Goal: Transaction & Acquisition: Purchase product/service

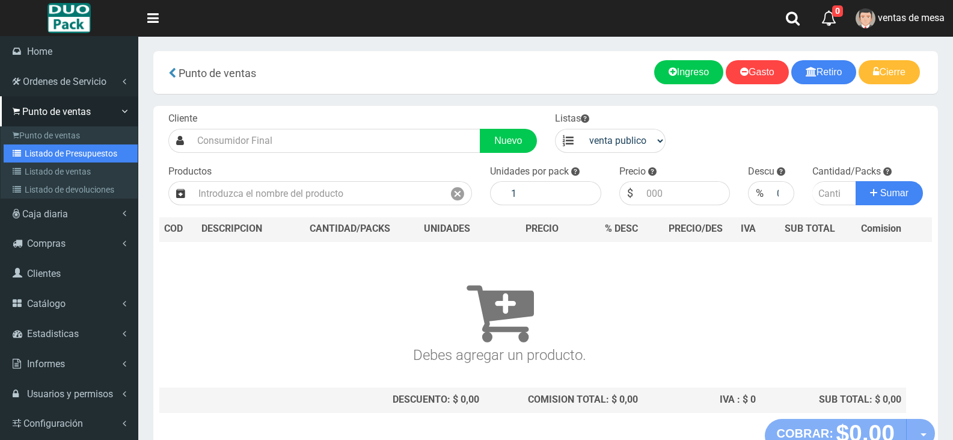
click at [66, 153] on link "Listado de Presupuestos" at bounding box center [71, 153] width 134 height 18
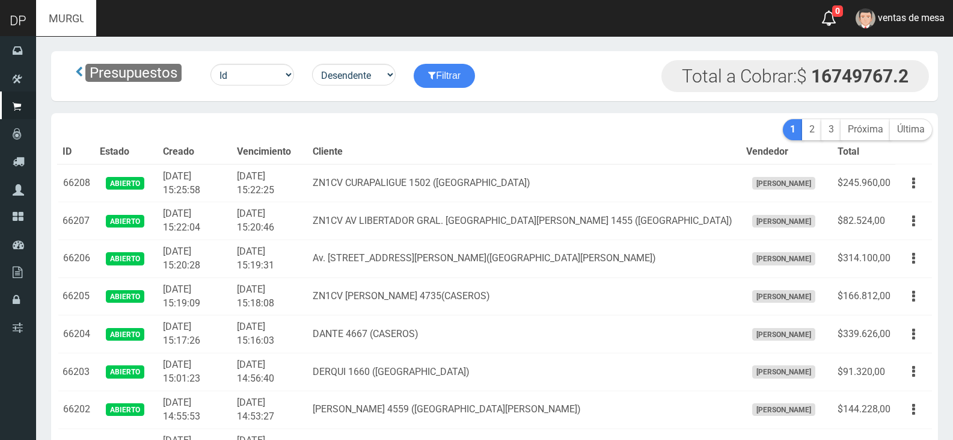
type input "MURGUIONDO 4265 (CABA)"
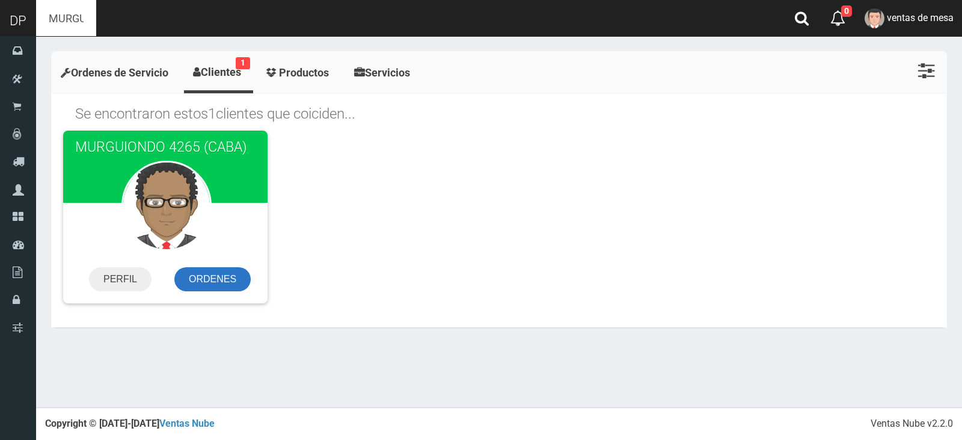
click at [215, 274] on link "ORDENES" at bounding box center [212, 279] width 76 height 24
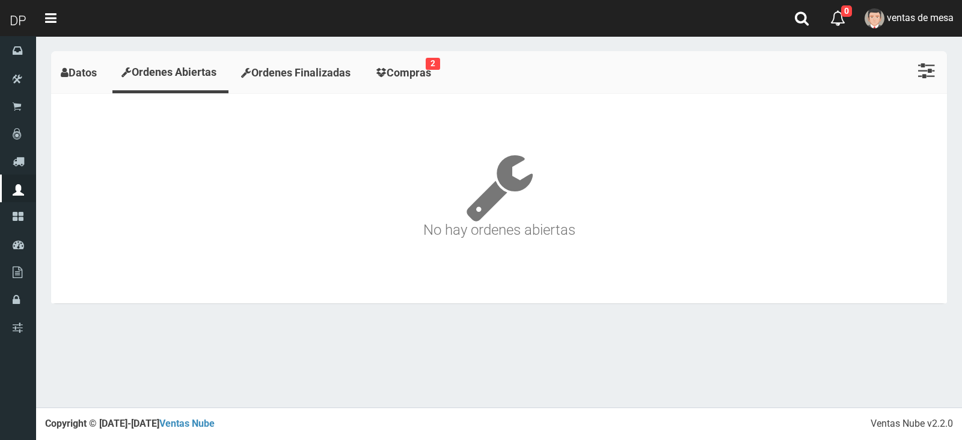
drag, startPoint x: 426, startPoint y: 75, endPoint x: 423, endPoint y: 86, distance: 11.8
click at [426, 74] on span "Compras" at bounding box center [409, 72] width 44 height 13
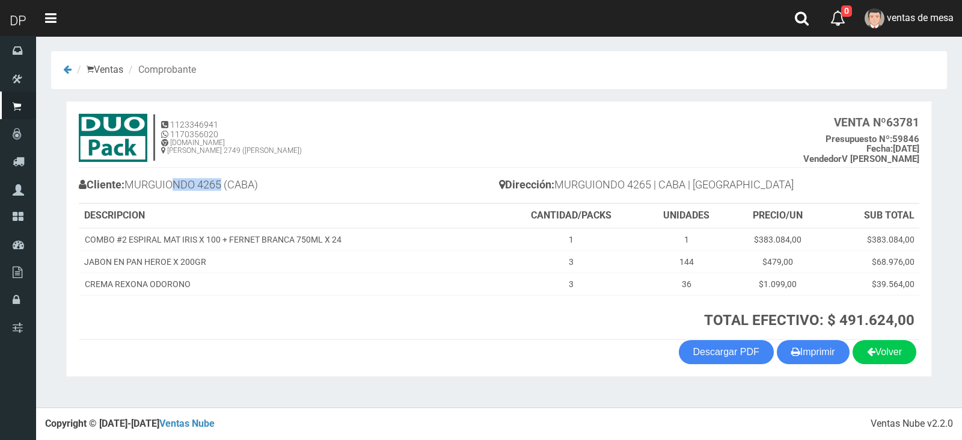
drag, startPoint x: 224, startPoint y: 182, endPoint x: 174, endPoint y: 182, distance: 49.9
click at [174, 182] on h4 "Cliente: MURGUIONDO 4265 (CABA)" at bounding box center [289, 186] width 420 height 21
click at [217, 182] on h4 "Cliente: MURGUIONDO 4265 (CABA)" at bounding box center [289, 186] width 420 height 21
click at [218, 182] on h4 "Cliente: MURGUIONDO 4265 (CABA)" at bounding box center [289, 186] width 420 height 21
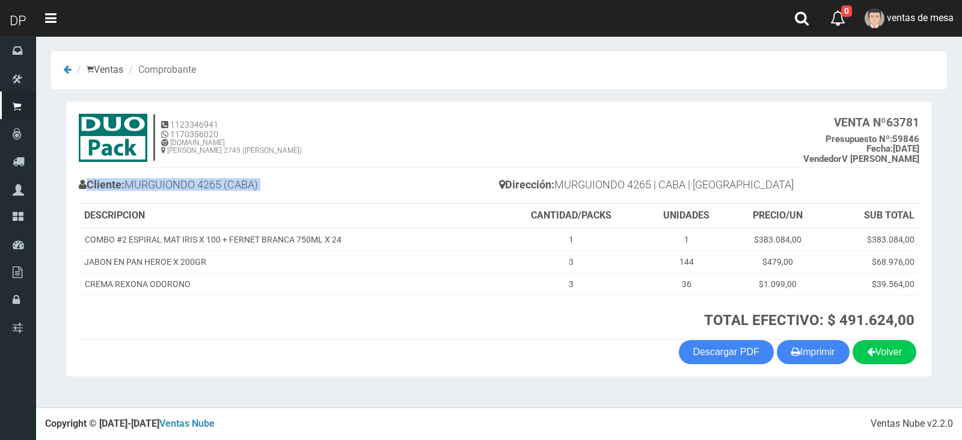
drag, startPoint x: 218, startPoint y: 182, endPoint x: 186, endPoint y: 188, distance: 32.4
click at [219, 182] on h4 "Cliente: MURGUIONDO 4265 (CABA)" at bounding box center [289, 186] width 420 height 21
click at [162, 188] on h4 "Cliente: MURGUIONDO 4265 (CABA)" at bounding box center [289, 186] width 420 height 21
drag, startPoint x: 135, startPoint y: 182, endPoint x: 186, endPoint y: 185, distance: 51.2
click at [248, 188] on h4 "Cliente: MURGUIONDO 4265 (CABA)" at bounding box center [289, 186] width 420 height 21
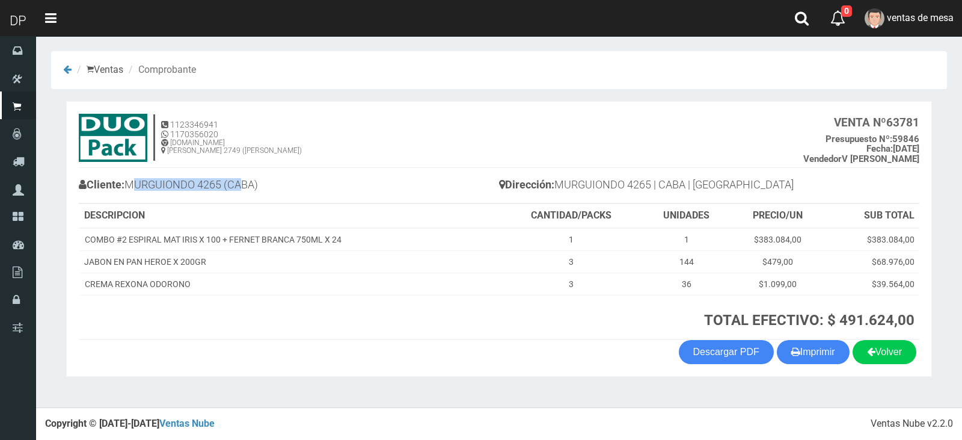
click at [148, 182] on h4 "Cliente: MURGUIONDO 4265 (CABA)" at bounding box center [289, 186] width 420 height 21
drag, startPoint x: 132, startPoint y: 182, endPoint x: 263, endPoint y: 180, distance: 131.7
click at [263, 180] on h4 "Cliente: MURGUIONDO 4265 (CABA)" at bounding box center [289, 186] width 420 height 21
copy h4 "MURGUIONDO 4265 (CABA)"
click at [545, 184] on b "Dirección:" at bounding box center [526, 184] width 55 height 13
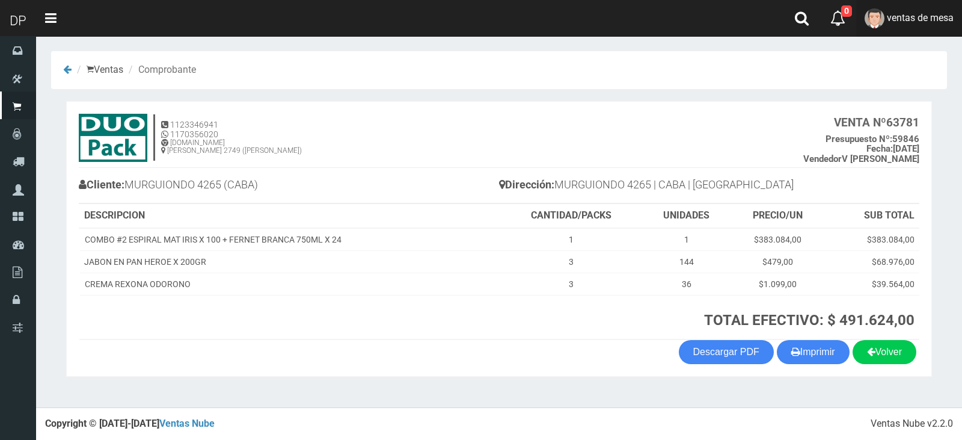
click at [957, 25] on link "ventas de mesa" at bounding box center [909, 18] width 106 height 37
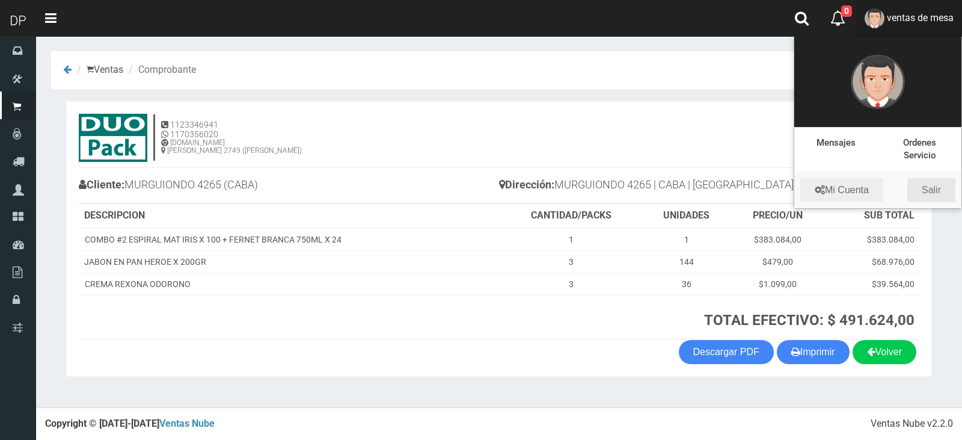
click at [935, 191] on link "Salir" at bounding box center [931, 190] width 48 height 24
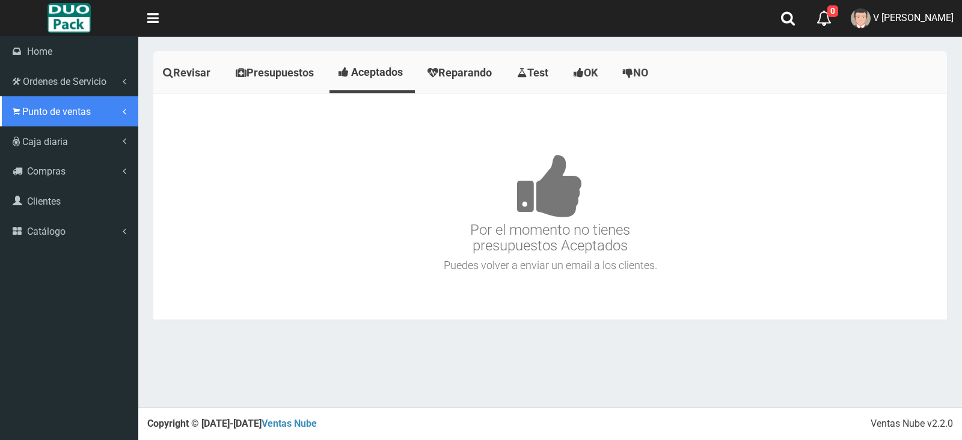
drag, startPoint x: 72, startPoint y: 100, endPoint x: 75, endPoint y: 120, distance: 20.1
click at [72, 101] on link "Punto de ventas" at bounding box center [69, 111] width 138 height 30
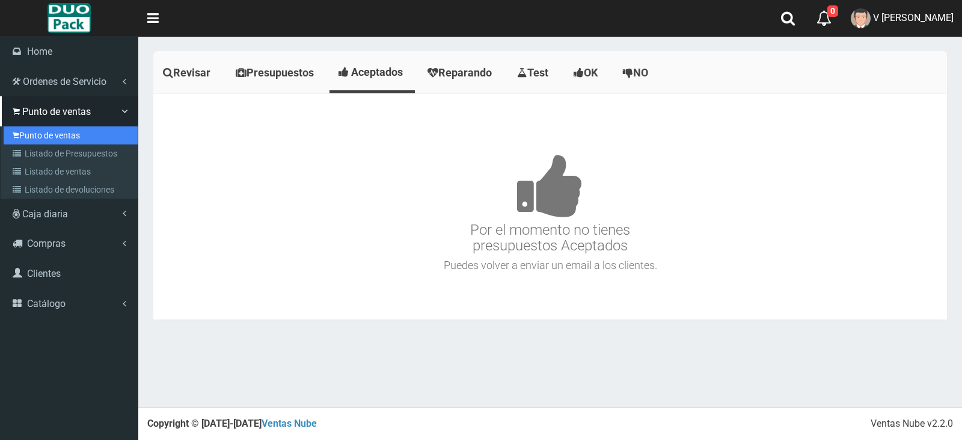
click at [82, 139] on link "Punto de ventas" at bounding box center [71, 135] width 134 height 18
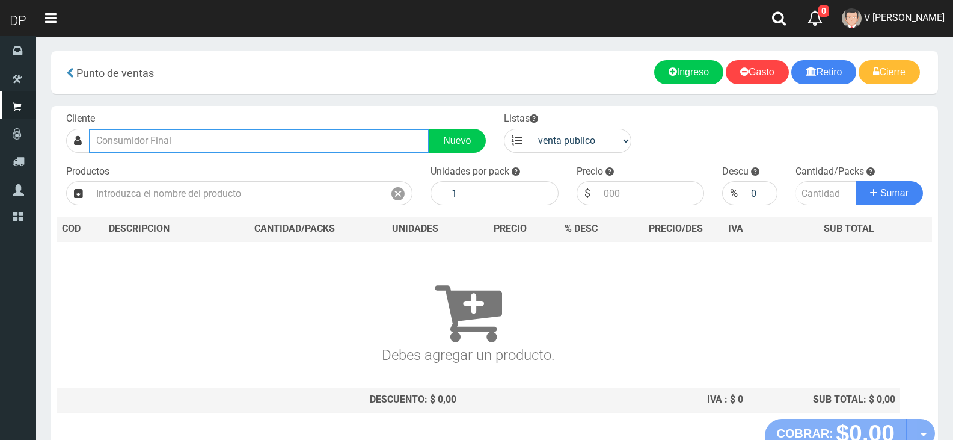
click at [300, 141] on input "text" at bounding box center [259, 141] width 340 height 24
click at [300, 142] on input "text" at bounding box center [259, 141] width 340 height 24
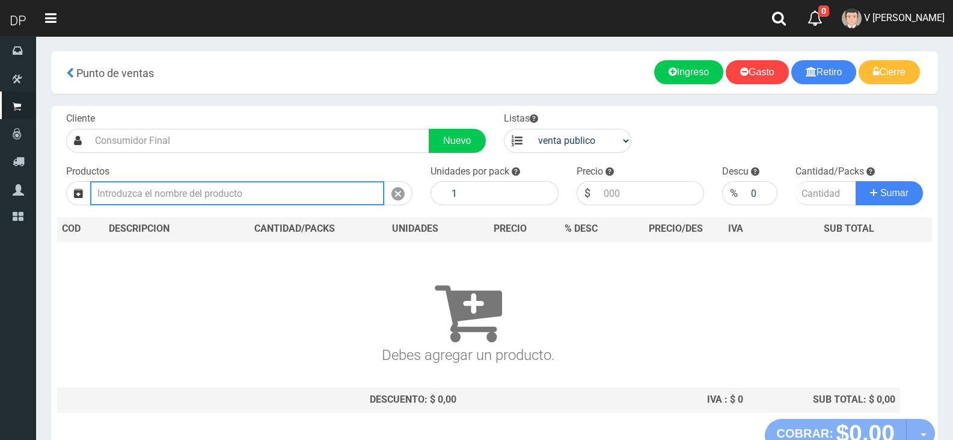
click at [274, 191] on input "text" at bounding box center [237, 193] width 294 height 24
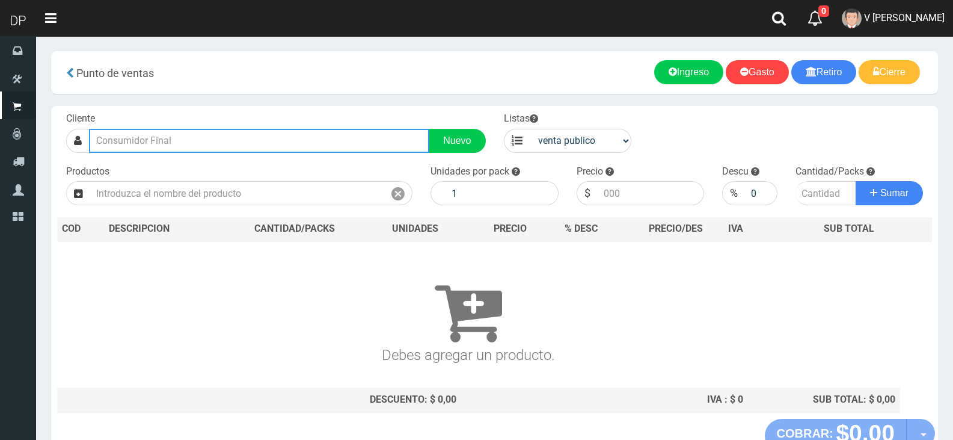
click at [281, 144] on input "text" at bounding box center [259, 141] width 340 height 24
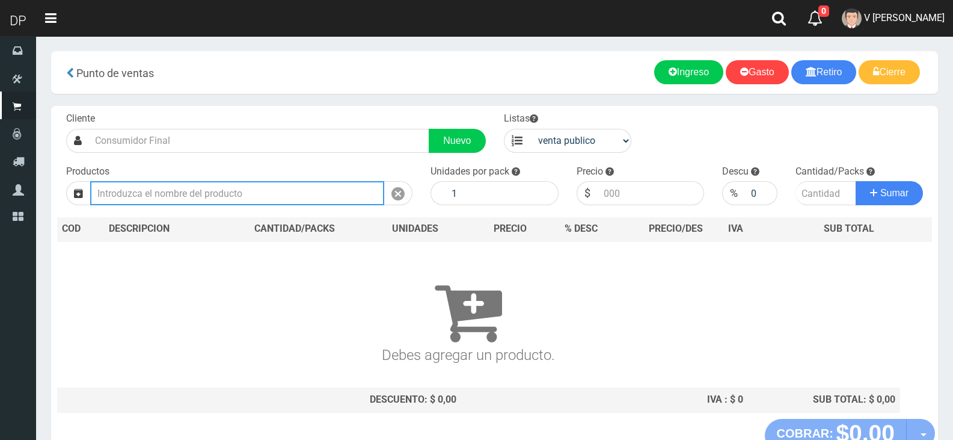
click at [274, 190] on input "text" at bounding box center [237, 193] width 294 height 24
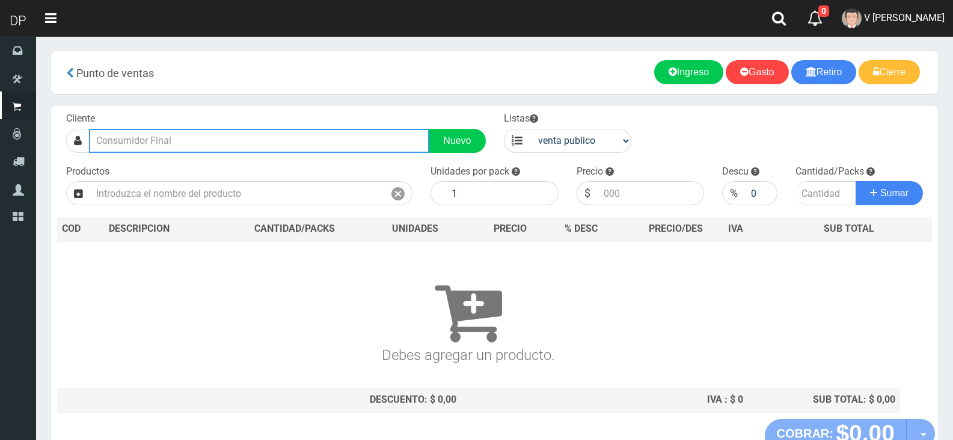
click at [269, 148] on input "text" at bounding box center [259, 141] width 340 height 24
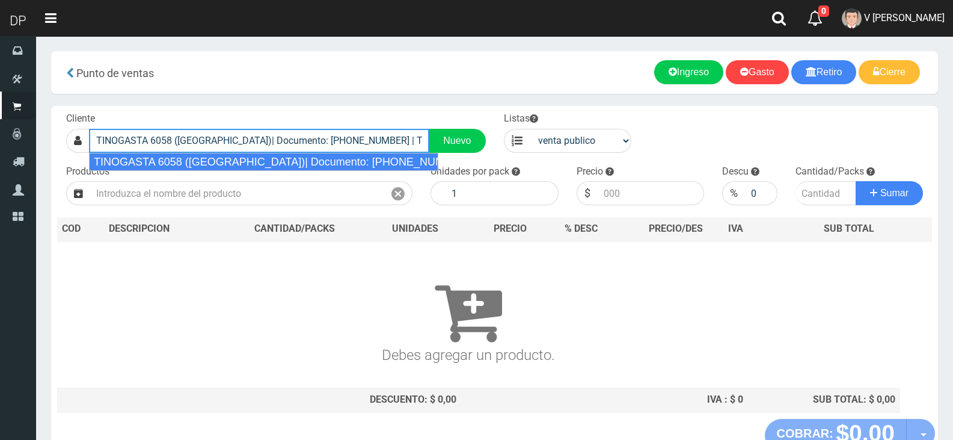
type input "TINOGASTA 6058 (VILLA REAL)| Documento: 608588888 | Teléfono:"
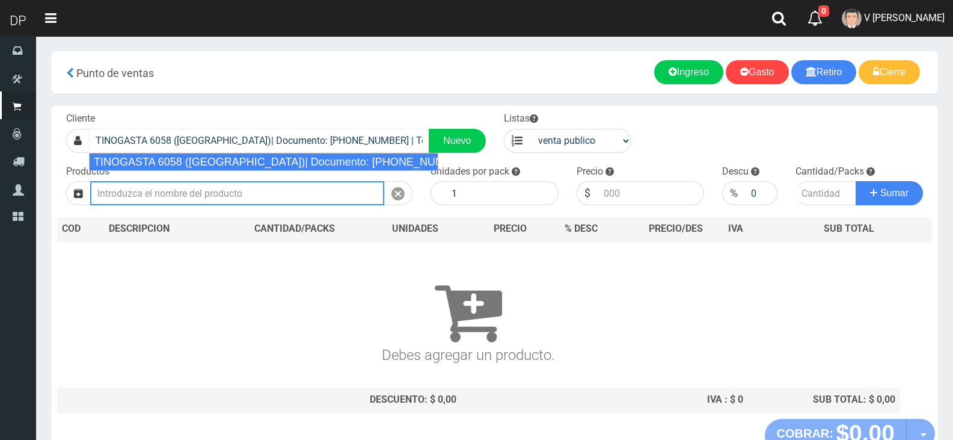
select select "2"
type input "."
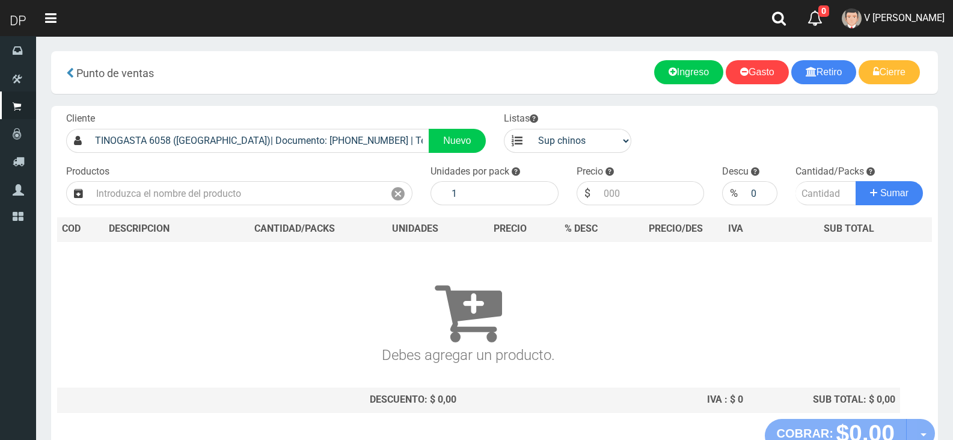
click at [239, 219] on th "CANTIDAD/PACKS" at bounding box center [294, 229] width 149 height 24
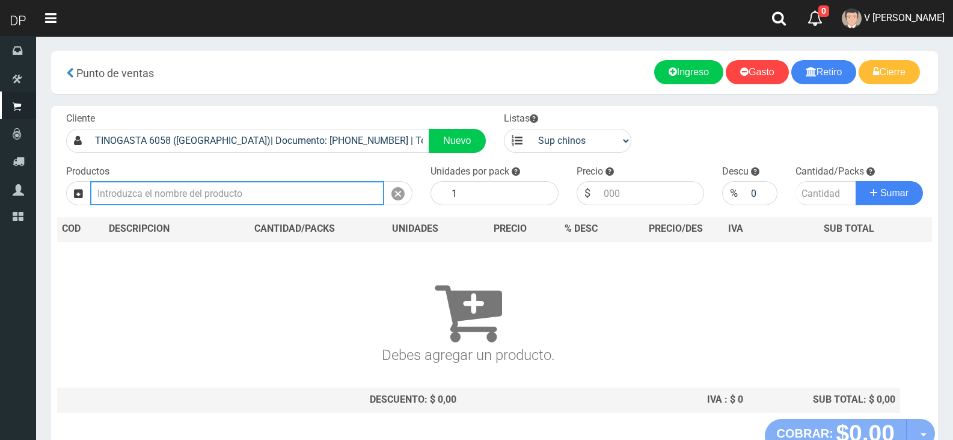
click at [250, 192] on input "text" at bounding box center [237, 193] width 294 height 24
click at [304, 192] on input "text" at bounding box center [237, 193] width 294 height 24
click at [302, 193] on input "text" at bounding box center [237, 193] width 294 height 24
type input "c"
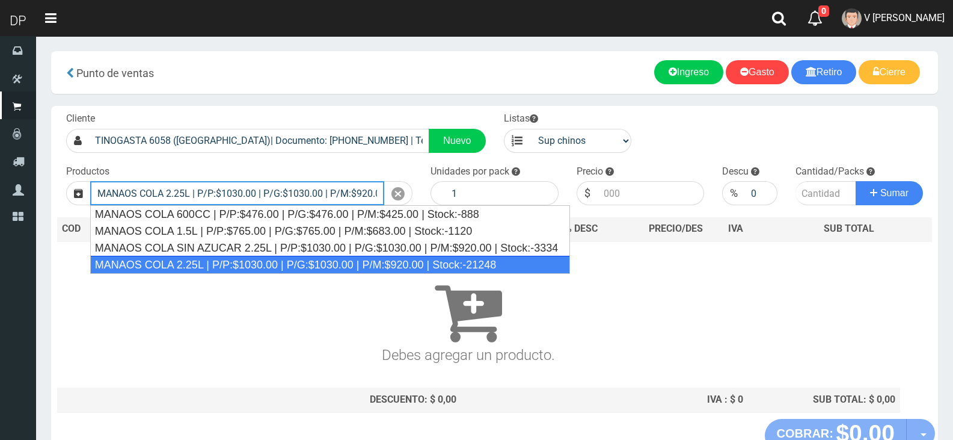
type input "MANAOS COLA 2.25L | P/P:$1030.00 | P/G:$1030.00 | P/M:$920.00 | Stock:-21248"
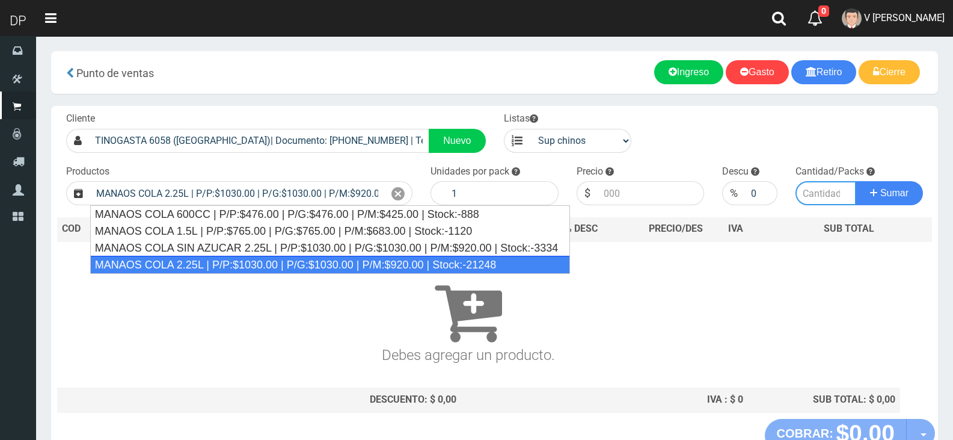
type input "6"
type input "1030.00"
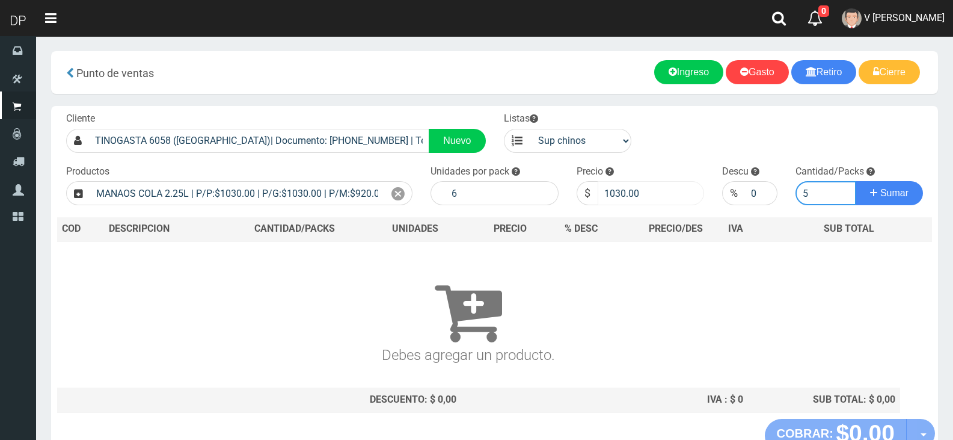
type input "5"
click at [632, 193] on input "1030.00" at bounding box center [651, 193] width 107 height 24
click at [633, 194] on input "1030.00" at bounding box center [651, 193] width 107 height 24
click at [634, 194] on input "1030.00" at bounding box center [651, 193] width 107 height 24
type input "967"
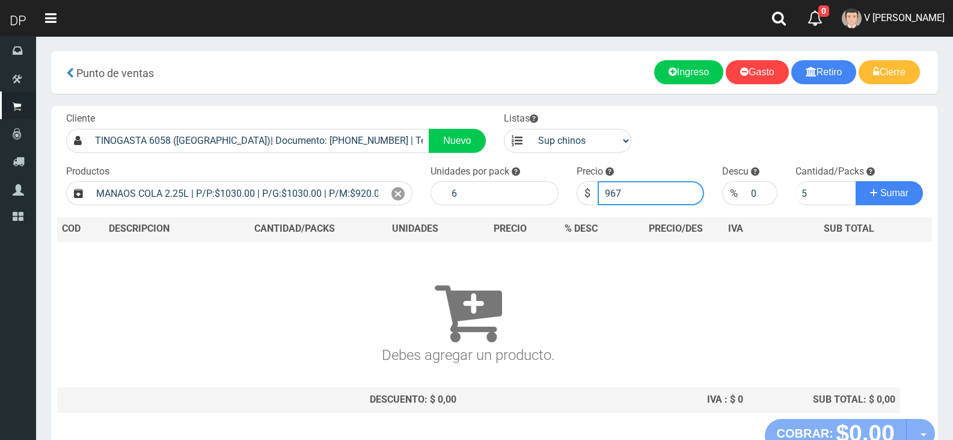
click at [856, 181] on button "Sumar" at bounding box center [889, 193] width 67 height 24
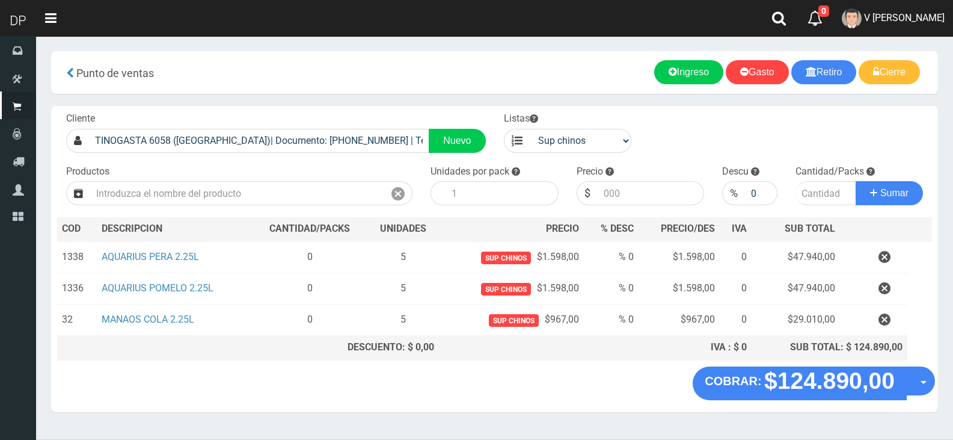
click at [892, 322] on button "button" at bounding box center [884, 319] width 36 height 21
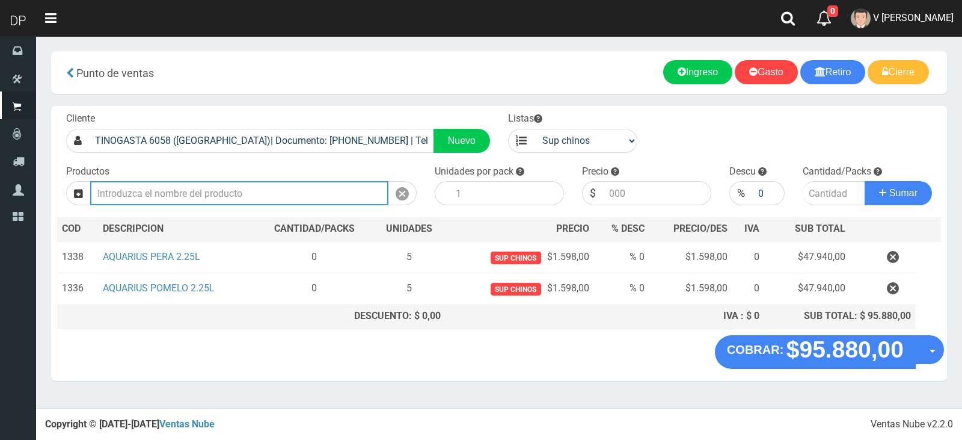
click at [260, 184] on input "text" at bounding box center [239, 193] width 298 height 24
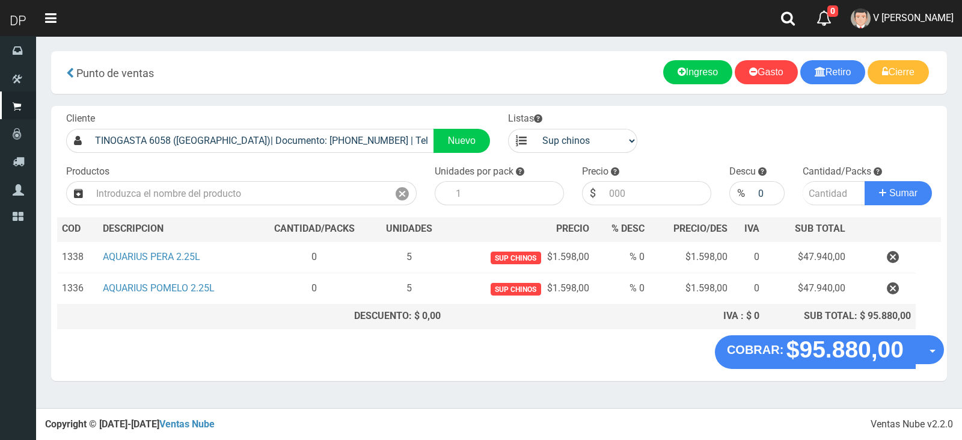
click at [892, 287] on icon "button" at bounding box center [893, 288] width 12 height 21
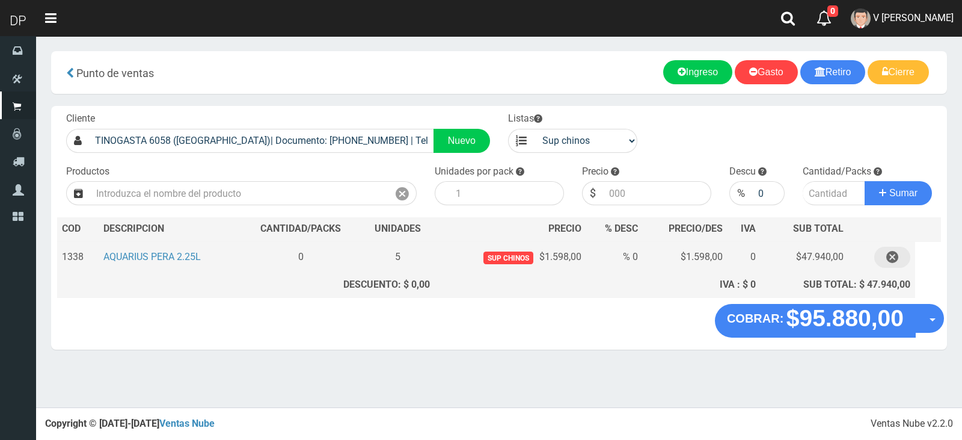
click at [895, 256] on icon "button" at bounding box center [892, 257] width 12 height 21
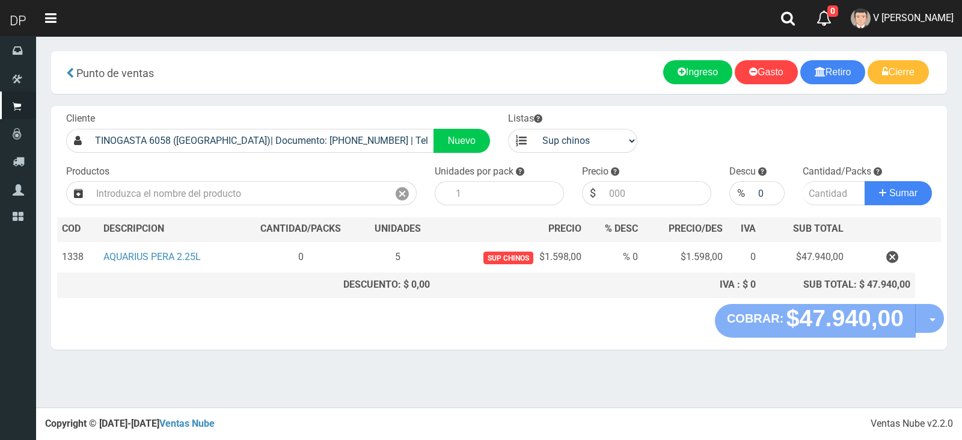
click at [542, 307] on div "Cliente TINOGASTA 6058 (VILLA REAL)| Documento: 608588888 | Teléfono: Nuevo Lis…" at bounding box center [499, 228] width 896 height 244
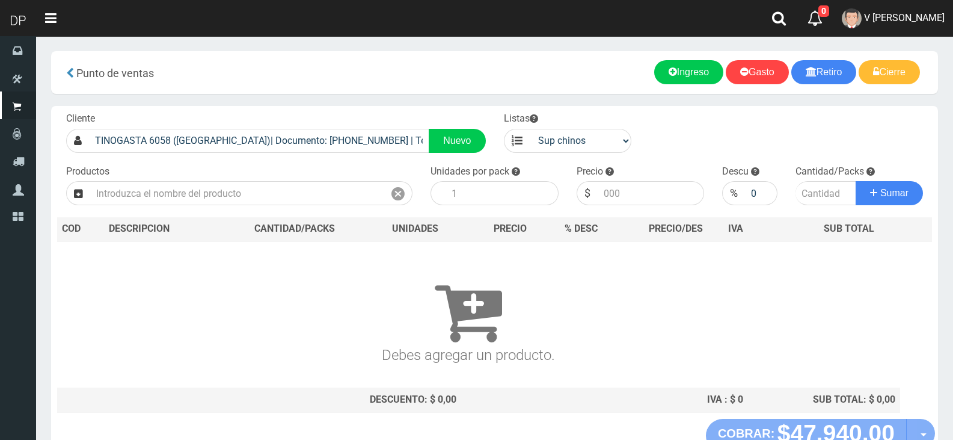
click at [292, 207] on div "Cliente TINOGASTA 6058 (VILLA REAL)| Documento: 608588888 | Teléfono: Nuevo Lis…" at bounding box center [494, 262] width 887 height 313
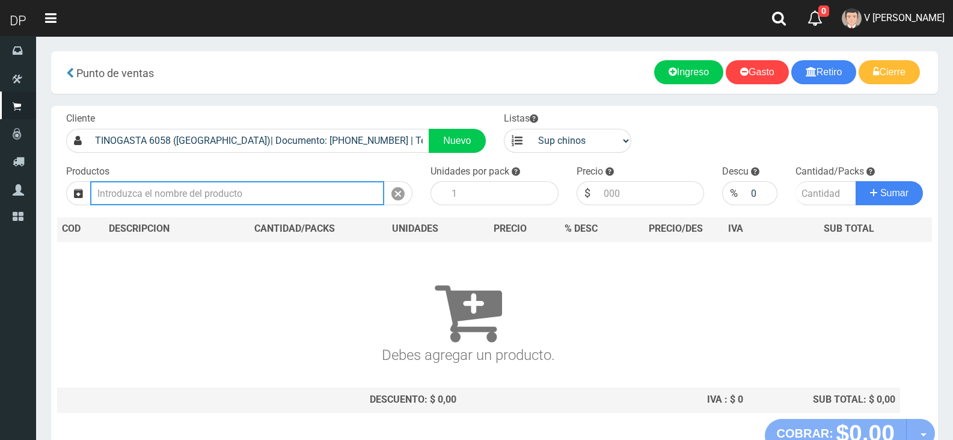
drag, startPoint x: 293, startPoint y: 200, endPoint x: 305, endPoint y: 200, distance: 12.0
click at [294, 200] on input "text" at bounding box center [237, 193] width 294 height 24
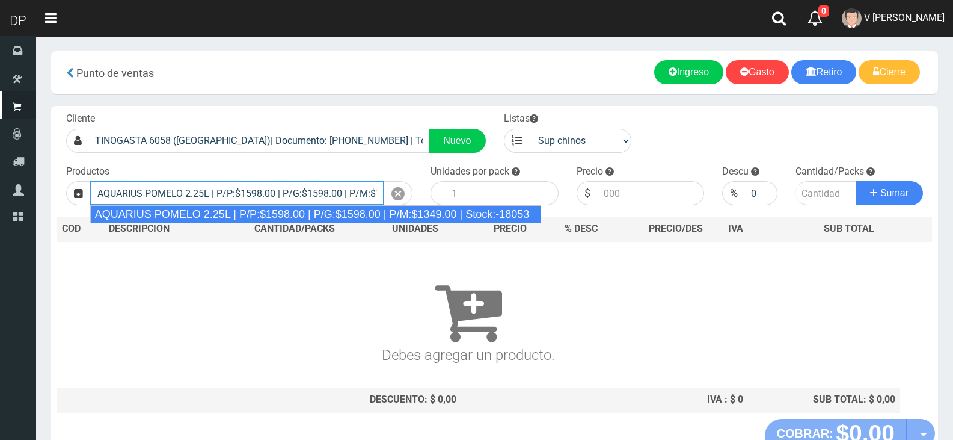
type input "AQUARIUS POMELO 2.25L | P/P:$1598.00 | P/G:$1598.00 | P/M:$1349.00 | Stock:-180…"
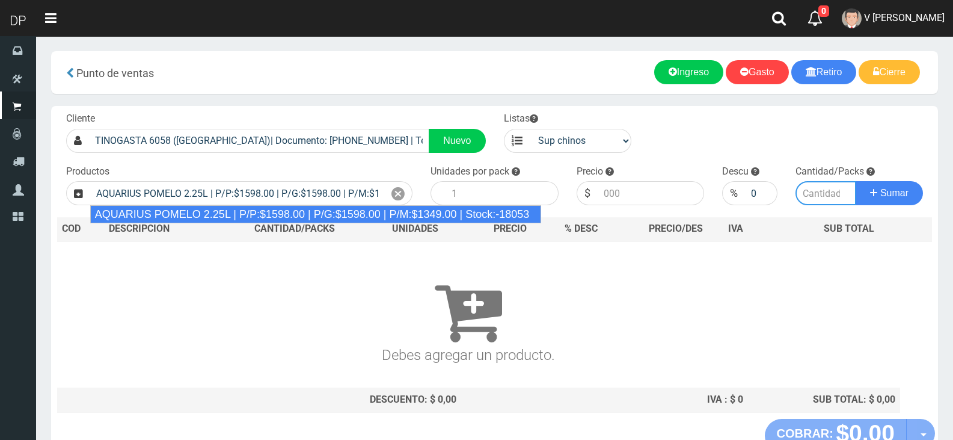
type input "6"
type input "1598.00"
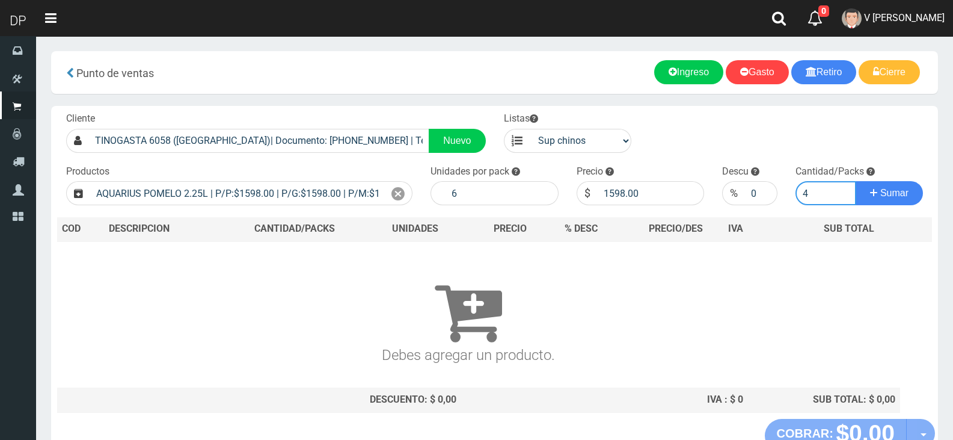
type input "4"
click at [856, 181] on button "Sumar" at bounding box center [889, 193] width 67 height 24
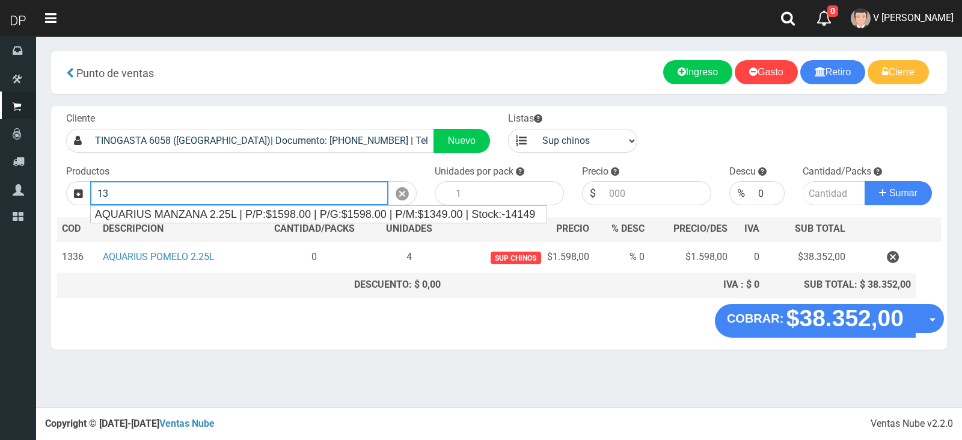
type input "1"
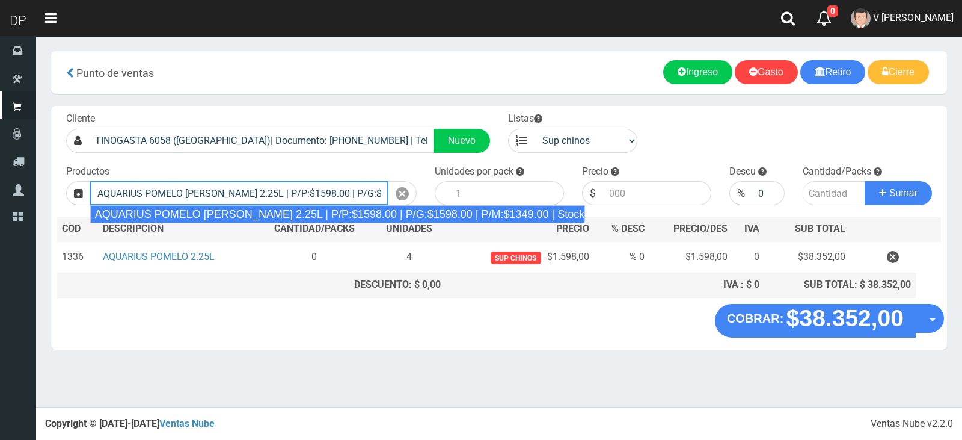
type input "AQUARIUS POMELO ROSADO 2.25L | P/P:$1598.00 | P/G:$1598.00 | P/M:$1349.00 | Sto…"
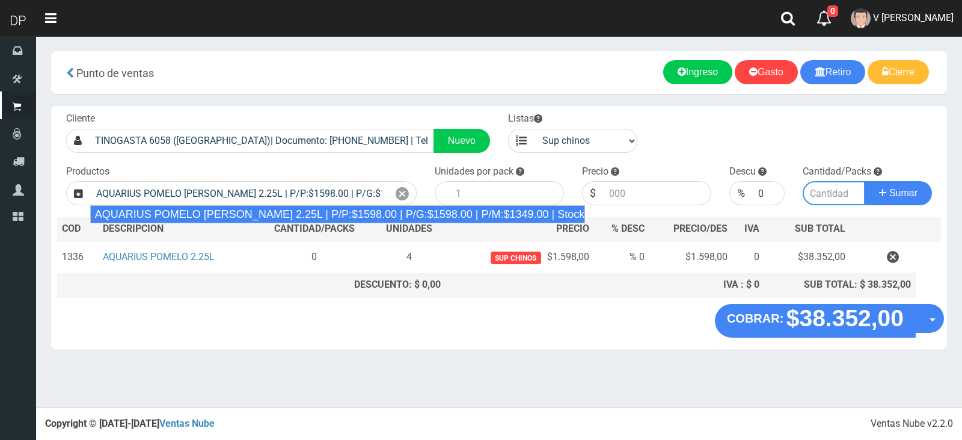
type input "6"
type input "1598.00"
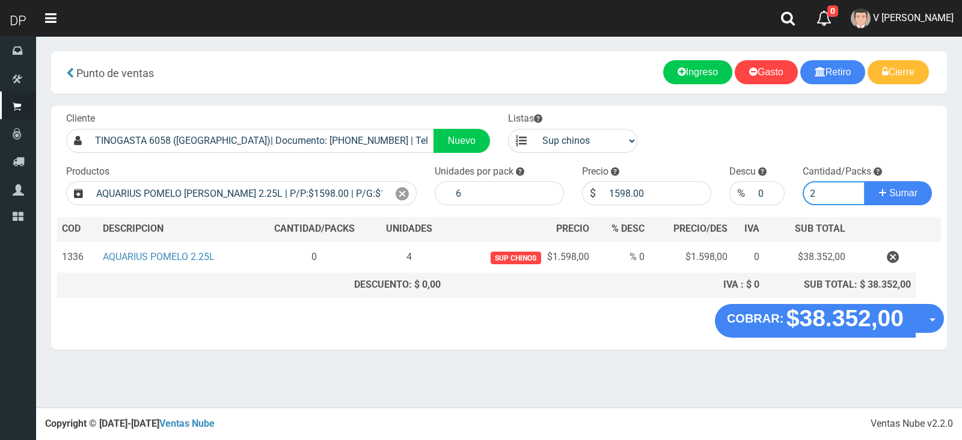
type input "2"
click at [865, 181] on button "Sumar" at bounding box center [898, 193] width 67 height 24
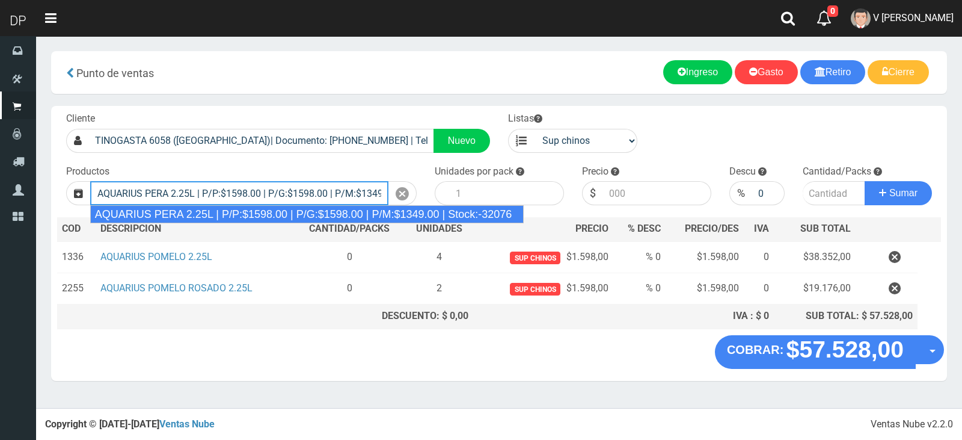
type input "AQUARIUS PERA 2.25L | P/P:$1598.00 | P/G:$1598.00 | P/M:$1349.00 | Stock:-32076"
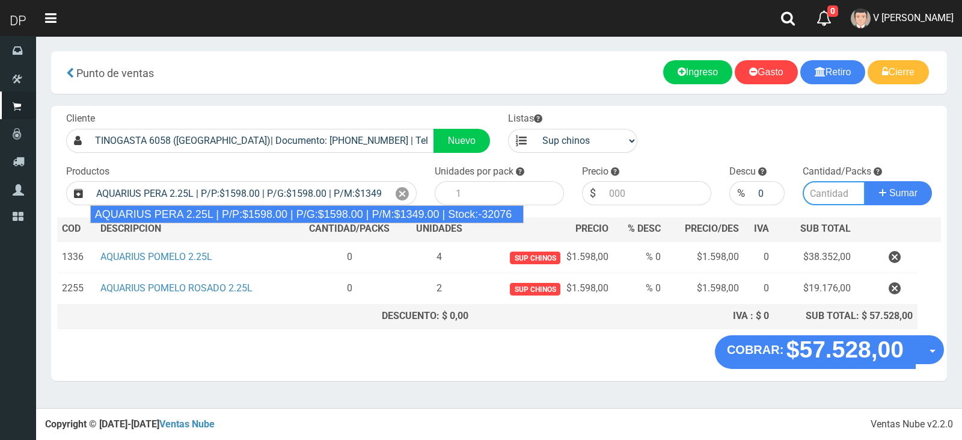
type input "6"
type input "1598.00"
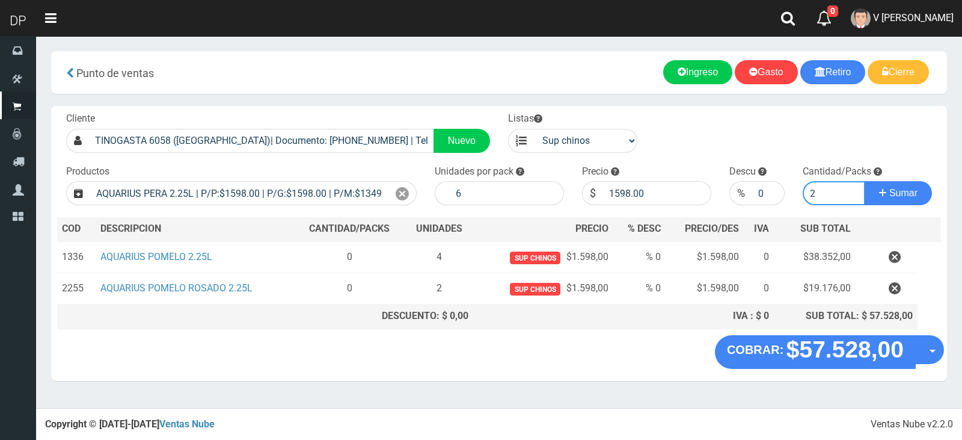
type input "2"
click at [865, 181] on button "Sumar" at bounding box center [898, 193] width 67 height 24
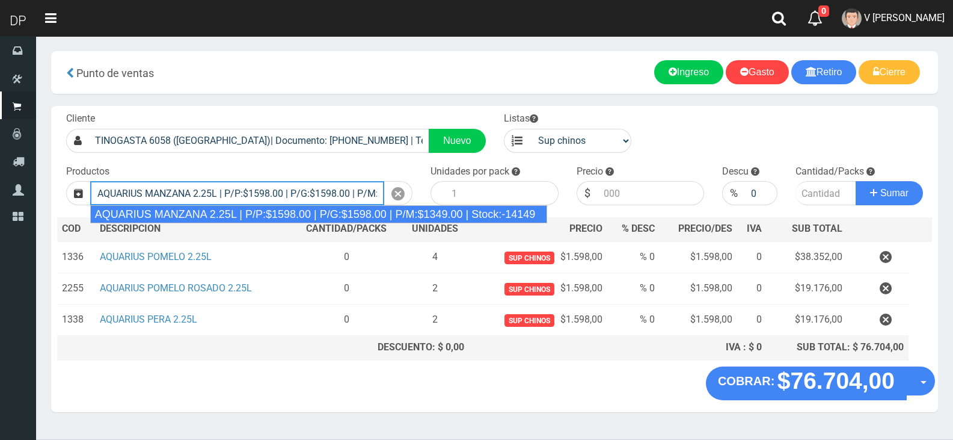
type input "AQUARIUS MANZANA 2.25L | P/P:$1598.00 | P/G:$1598.00 | P/M:$1349.00 | Stock:-14…"
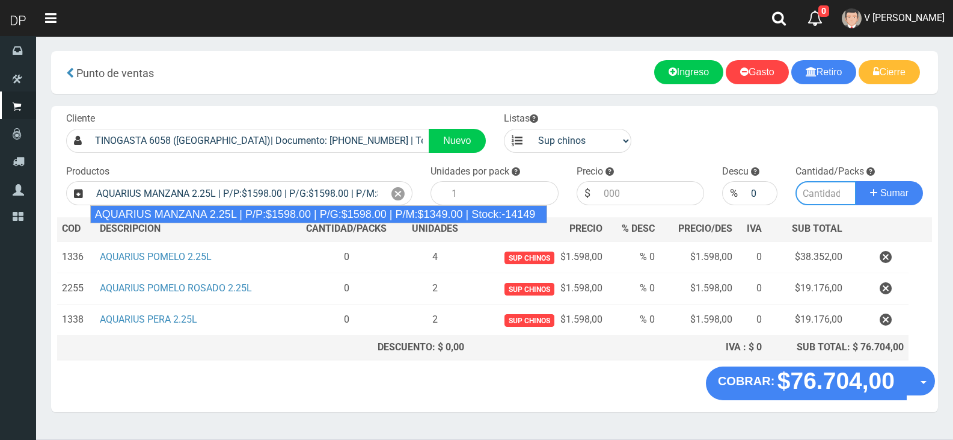
type input "6"
type input "1598.00"
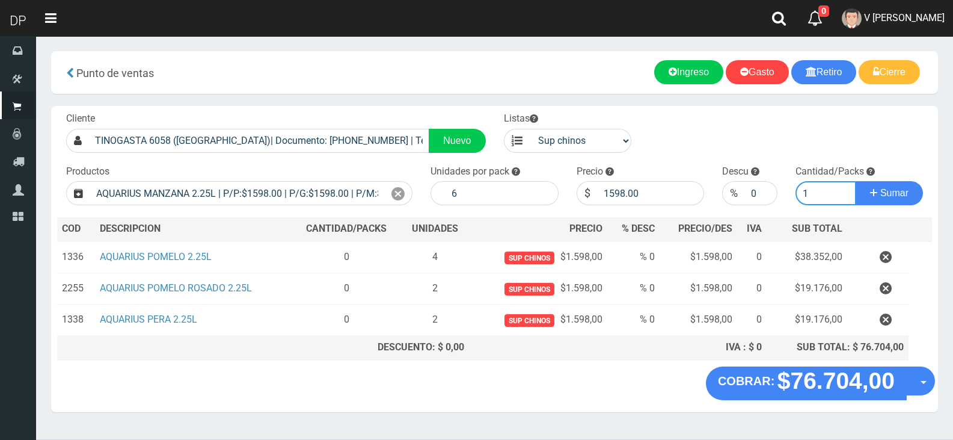
type input "1"
click at [856, 181] on button "Sumar" at bounding box center [889, 193] width 67 height 24
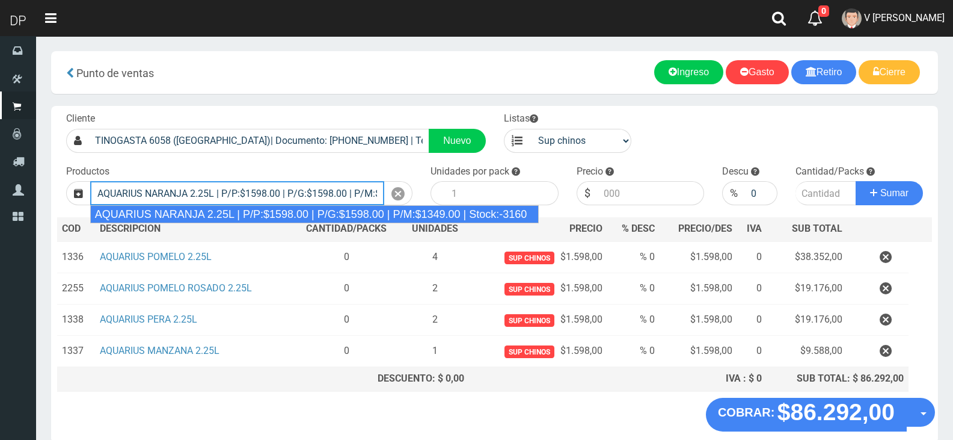
type input "AQUARIUS NARANJA 2.25L | P/P:$1598.00 | P/G:$1598.00 | P/M:$1349.00 | Stock:-31…"
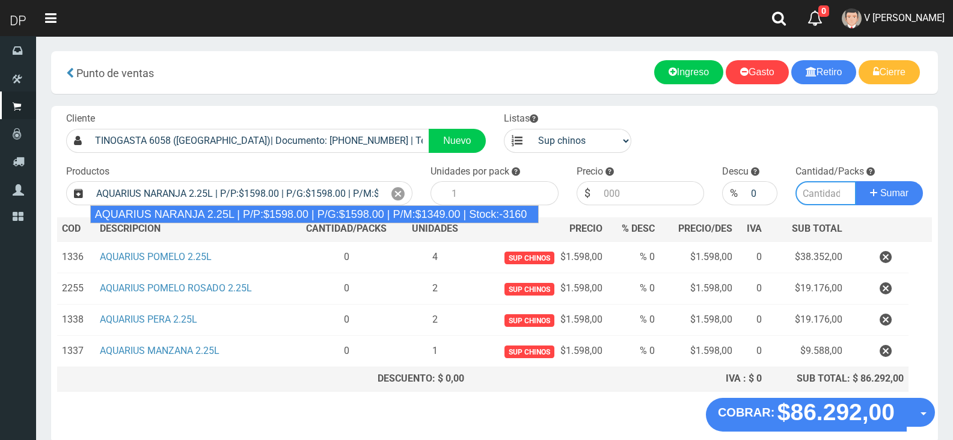
type input "6"
type input "1598.00"
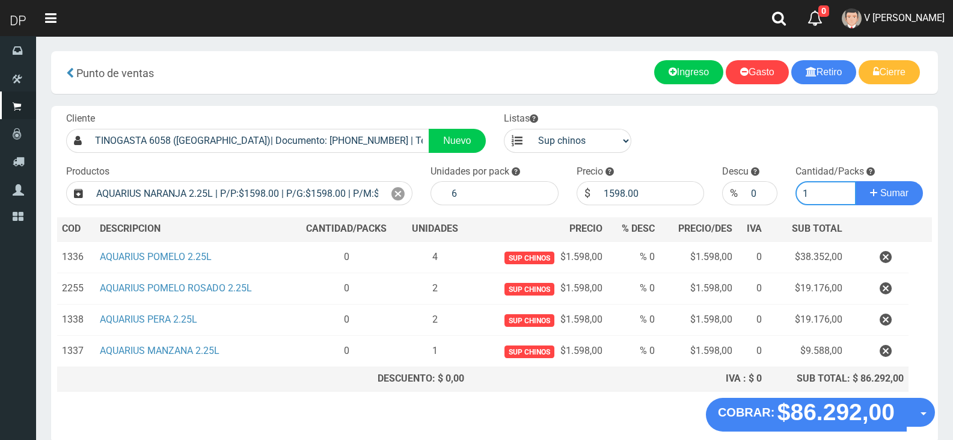
type input "1"
click at [856, 181] on button "Sumar" at bounding box center [889, 193] width 67 height 24
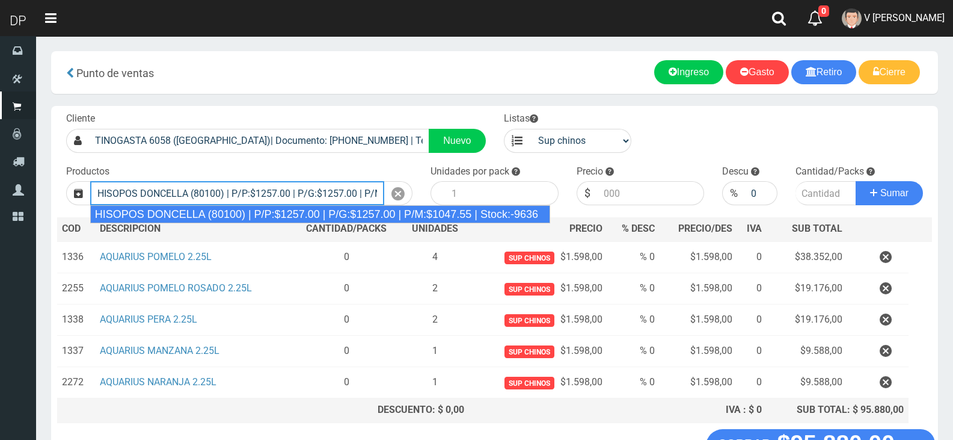
type input "HISOPOS DONCELLA (80100) | P/P:$1257.00 | P/G:$1257.00 | P/M:$1047.55 | Stock:-…"
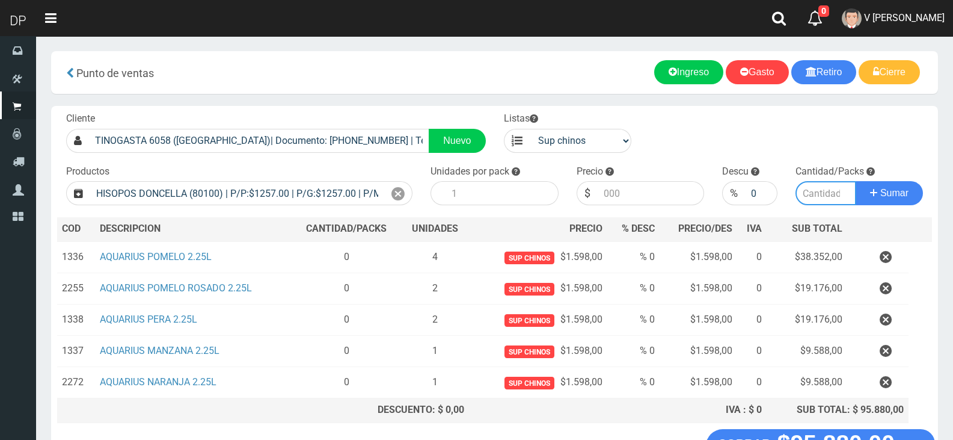
type input "24"
type input "1257.00"
type input "1"
click at [856, 181] on button "Sumar" at bounding box center [889, 193] width 67 height 24
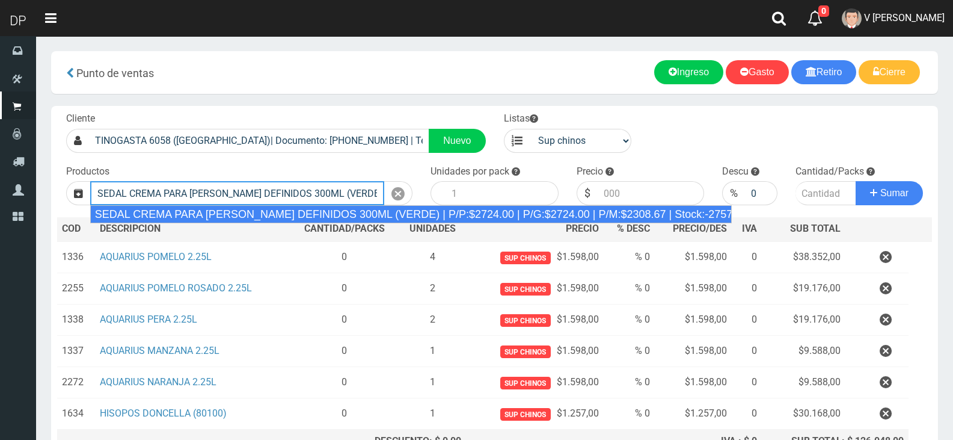
type input "SEDAL CREMA PARA PEINAR RIZOS DEFINIDOS 300ML (VERDE) | P/P:$2724.00 | P/G:$272…"
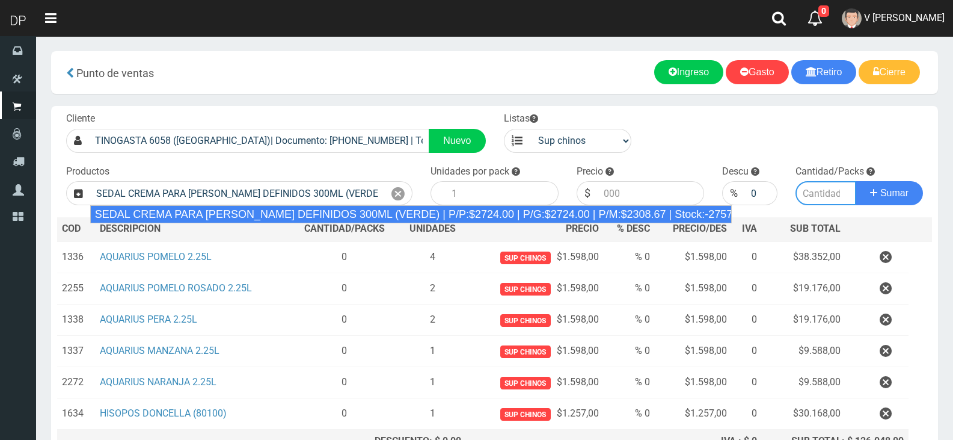
type input "12"
type input "2724.00"
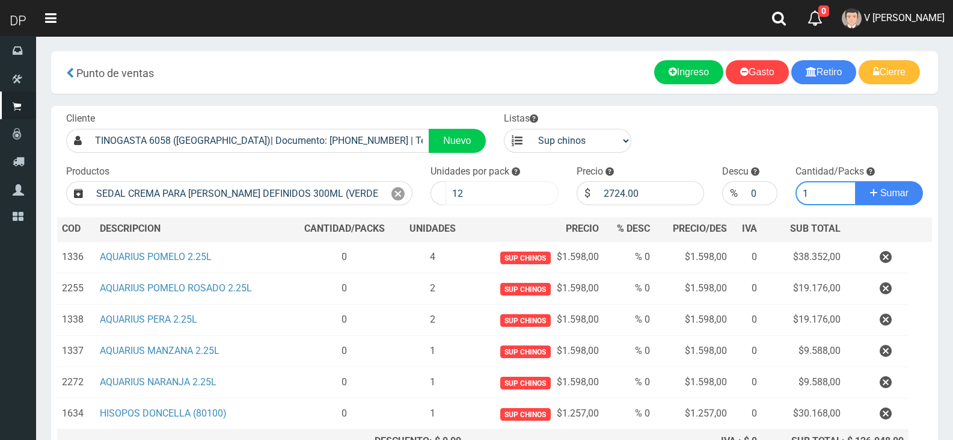
type input "1"
click at [460, 200] on input "12" at bounding box center [502, 193] width 113 height 24
type input "6"
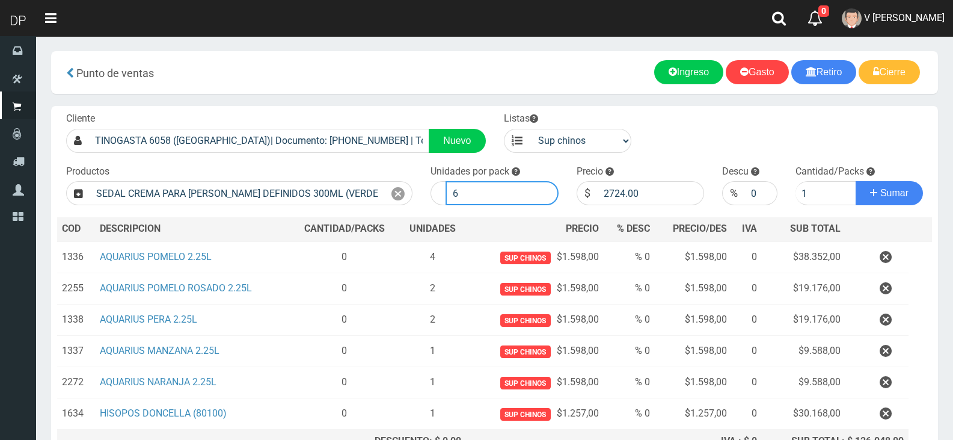
click at [856, 181] on button "Sumar" at bounding box center [889, 193] width 67 height 24
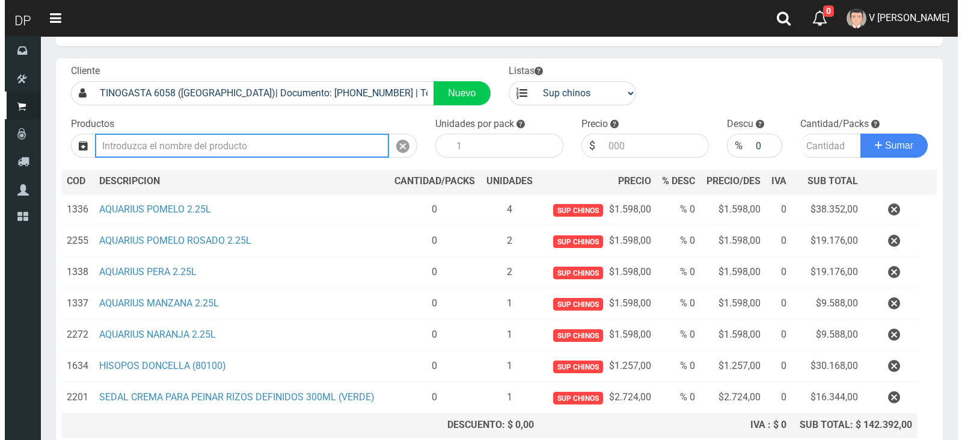
scroll to position [152, 0]
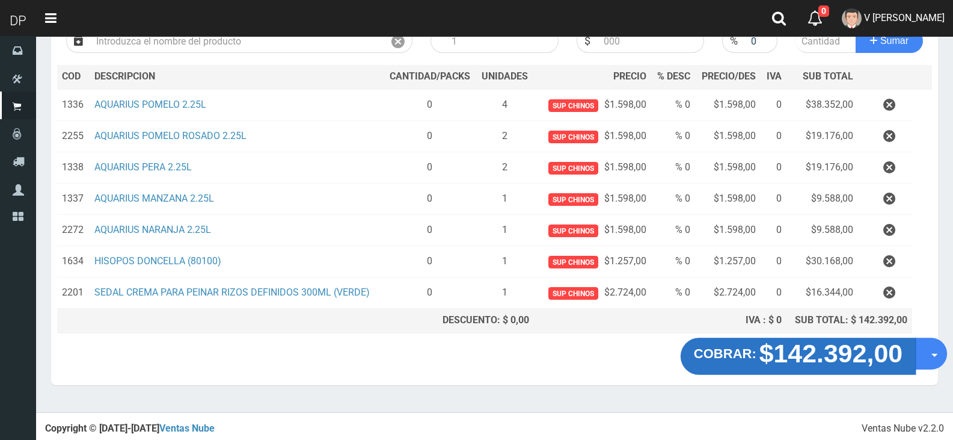
click at [737, 364] on button "COBRAR: $142.392,00" at bounding box center [798, 355] width 235 height 37
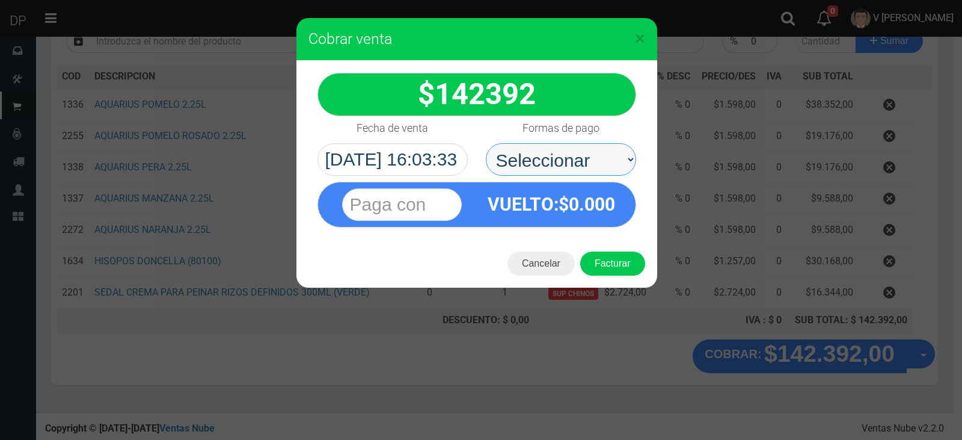
click at [541, 163] on select "Seleccionar Efectivo Tarjeta de Crédito Depósito Débito" at bounding box center [561, 159] width 150 height 32
select select "Efectivo"
click at [486, 143] on select "Seleccionar Efectivo Tarjeta de Crédito Depósito Débito" at bounding box center [561, 159] width 150 height 32
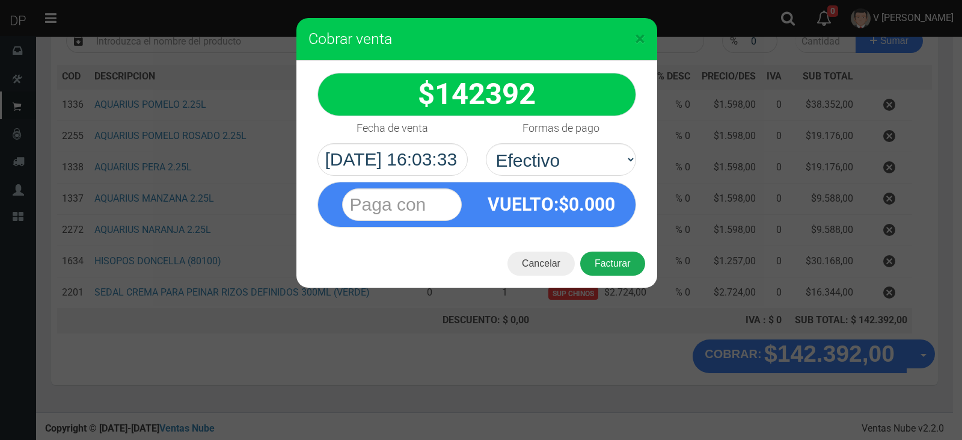
click at [622, 275] on button "Facturar" at bounding box center [612, 263] width 65 height 24
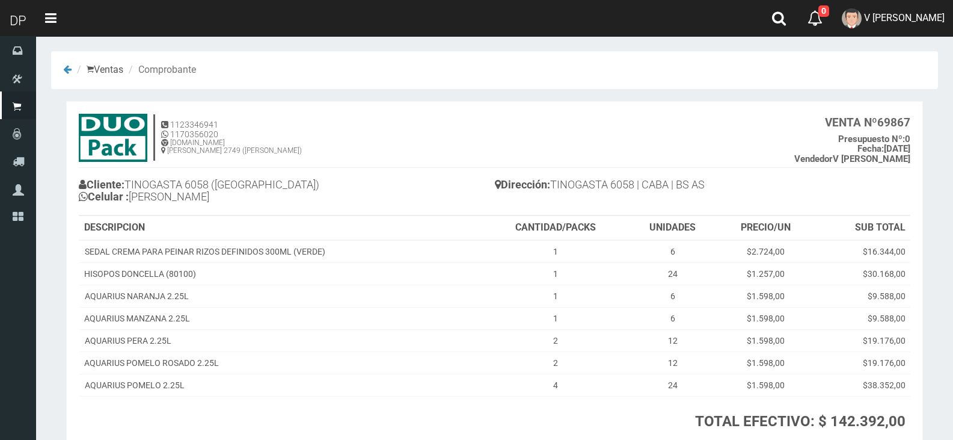
scroll to position [60, 0]
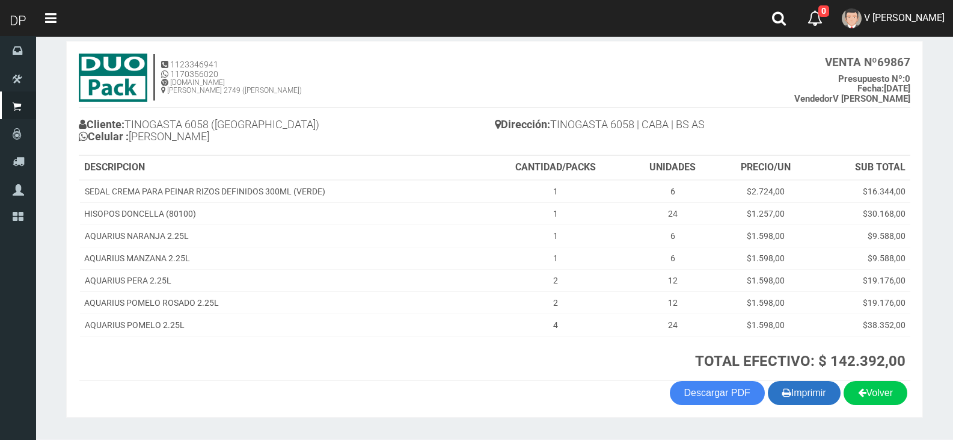
click at [799, 405] on button "Imprimir" at bounding box center [804, 393] width 73 height 24
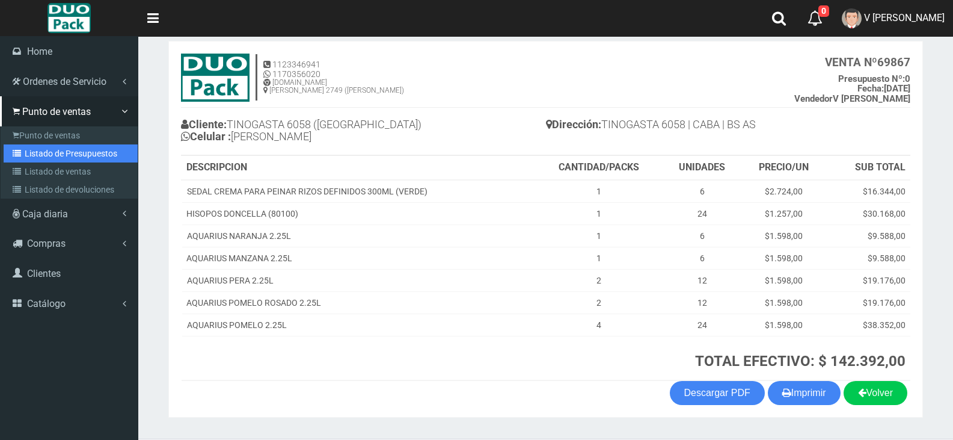
drag, startPoint x: 56, startPoint y: 155, endPoint x: 167, endPoint y: 177, distance: 113.4
click at [57, 155] on link "Listado de Presupuestos" at bounding box center [71, 153] width 134 height 18
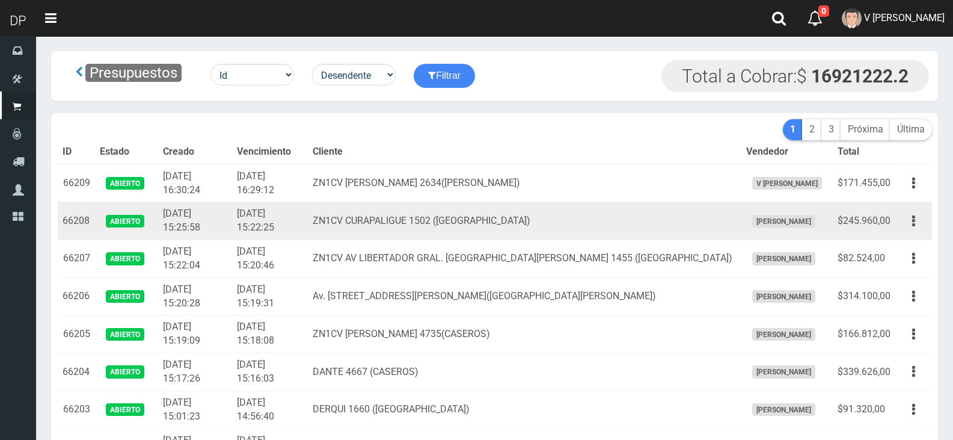
click at [363, 207] on td "ZN1CV CURAPALIGUE 1502 (CASEROS)" at bounding box center [524, 221] width 433 height 38
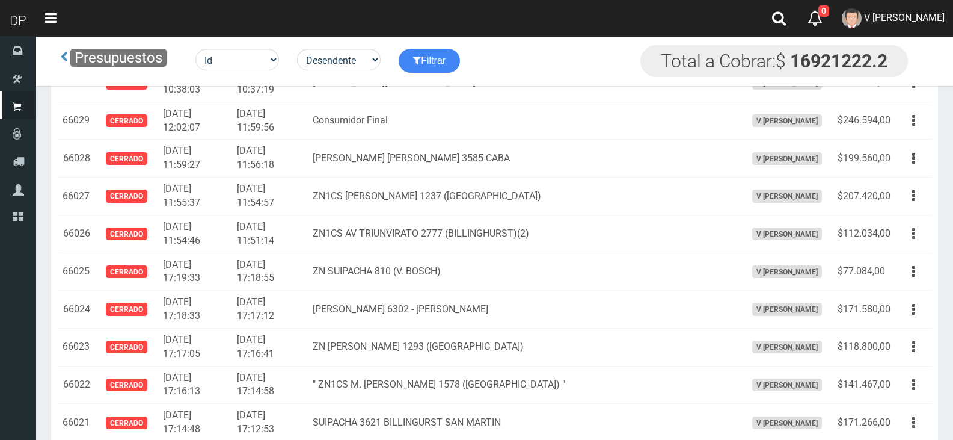
scroll to position [18574, 0]
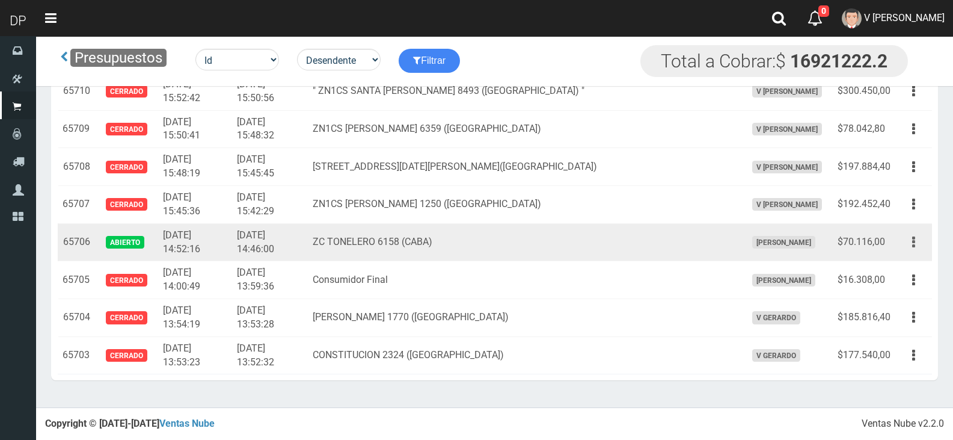
click at [903, 244] on button "button" at bounding box center [913, 241] width 27 height 21
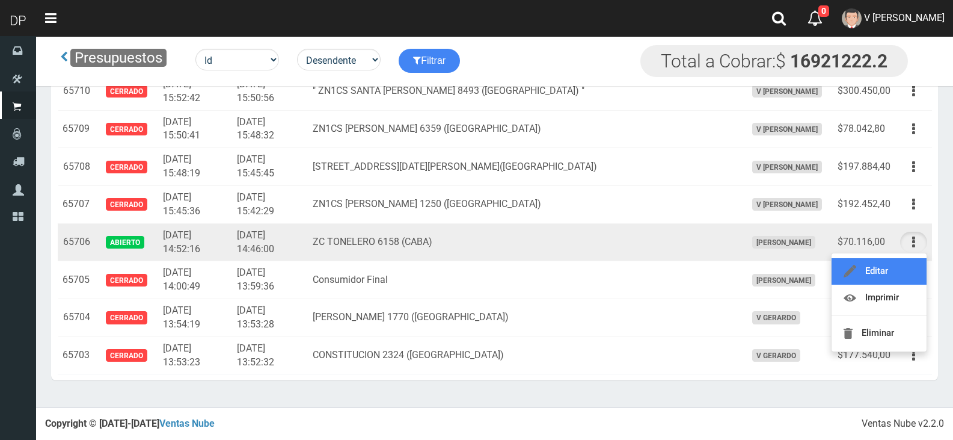
click at [905, 259] on link "Editar" at bounding box center [879, 271] width 95 height 26
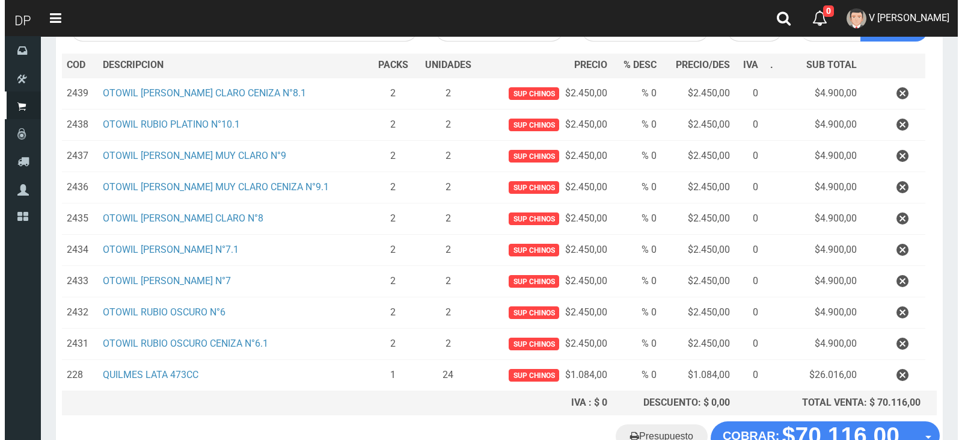
scroll to position [250, 0]
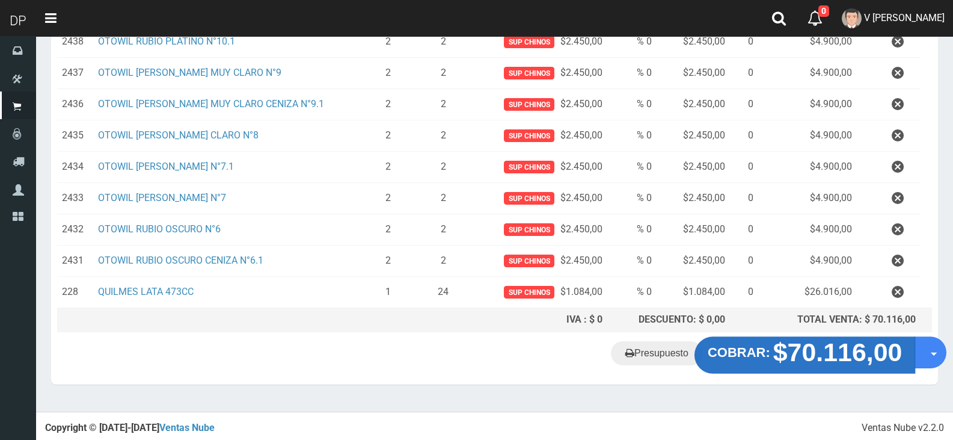
click at [737, 358] on strong "COBRAR:" at bounding box center [739, 352] width 63 height 14
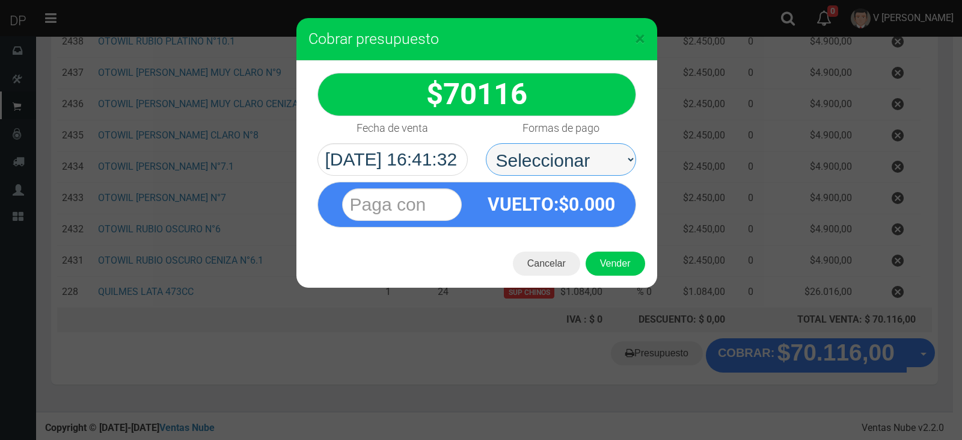
click at [556, 153] on select "Seleccionar Efectivo Tarjeta de Crédito Depósito Débito" at bounding box center [561, 159] width 150 height 32
click at [579, 173] on select "Seleccionar Efectivo Tarjeta de Crédito Depósito Débito" at bounding box center [561, 159] width 150 height 32
select select "Efectivo"
click at [486, 143] on select "Seleccionar Efectivo Tarjeta de Crédito Depósito Débito" at bounding box center [561, 159] width 150 height 32
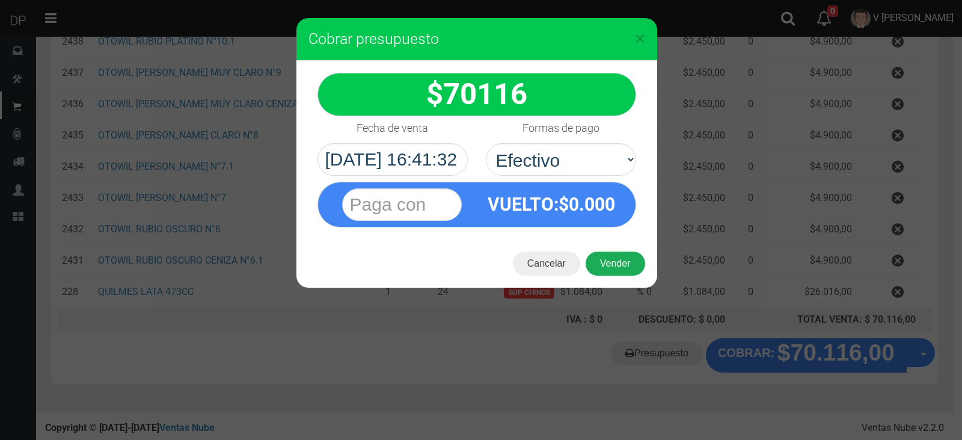
click at [619, 267] on button "Vender" at bounding box center [616, 263] width 60 height 24
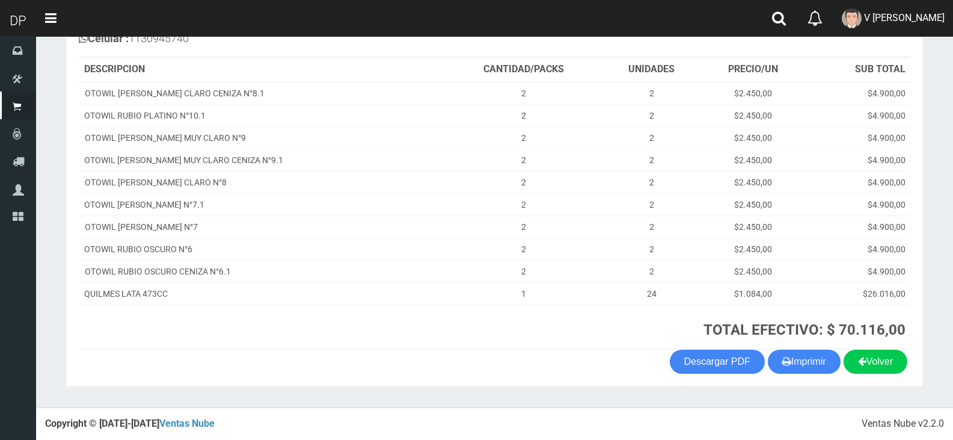
scroll to position [158, 0]
click at [800, 357] on button "Imprimir" at bounding box center [804, 361] width 73 height 24
drag, startPoint x: 936, startPoint y: 37, endPoint x: 931, endPoint y: 64, distance: 26.9
click at [936, 37] on section "× Titulo del Msj texto Mas Texto Cancelar Aceptar Ventas Comprobante" at bounding box center [494, 142] width 917 height 529
click at [935, 28] on link "V [PERSON_NAME]" at bounding box center [893, 18] width 120 height 37
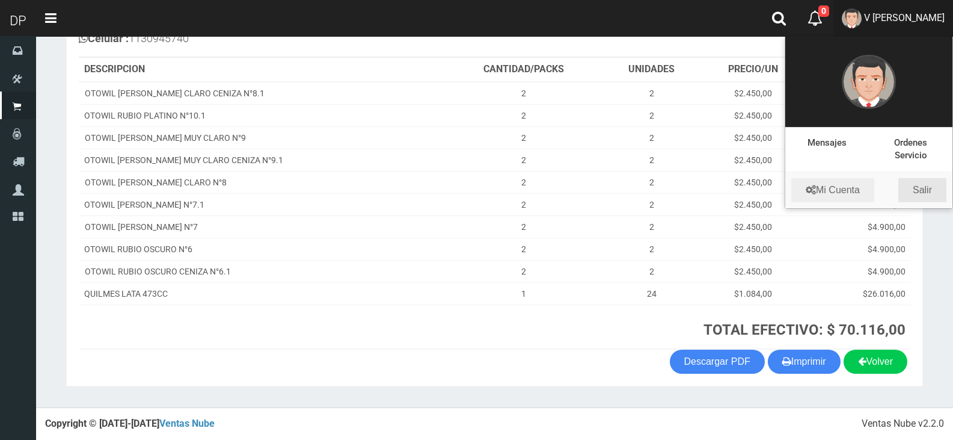
click at [932, 192] on link "Salir" at bounding box center [922, 190] width 48 height 24
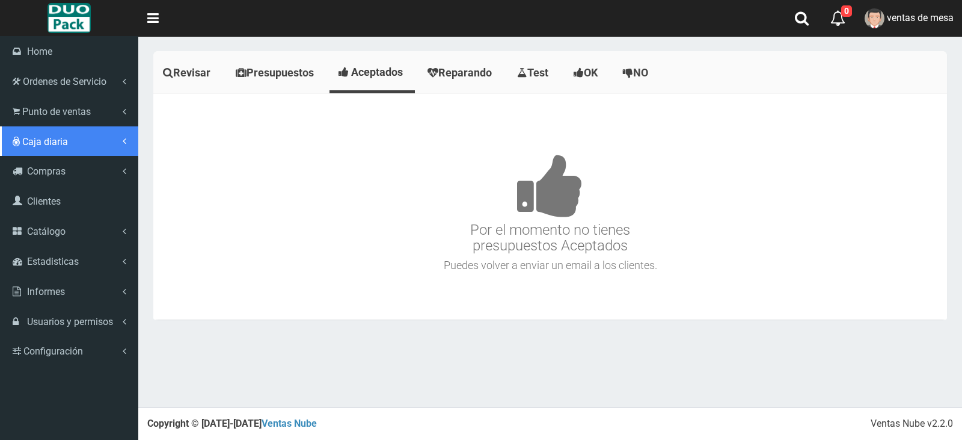
click at [79, 130] on link "Caja diaria" at bounding box center [69, 141] width 138 height 30
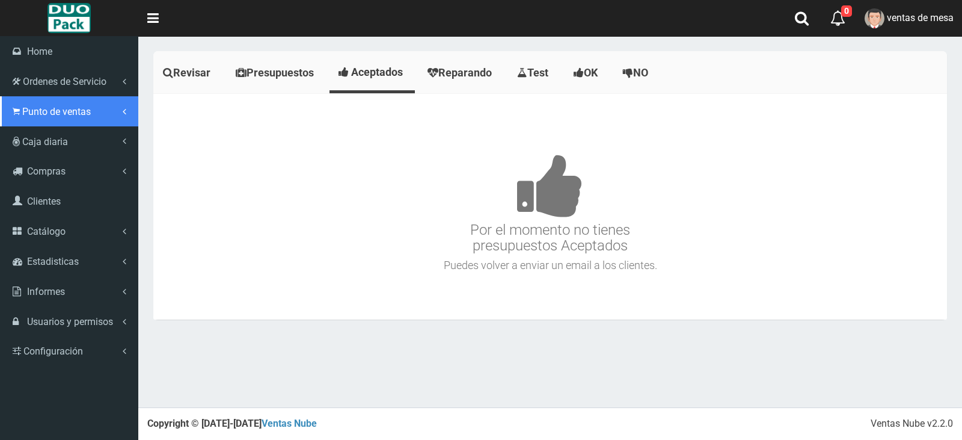
click at [75, 120] on link "Punto de ventas" at bounding box center [69, 111] width 138 height 30
